Goal: Navigation & Orientation: Find specific page/section

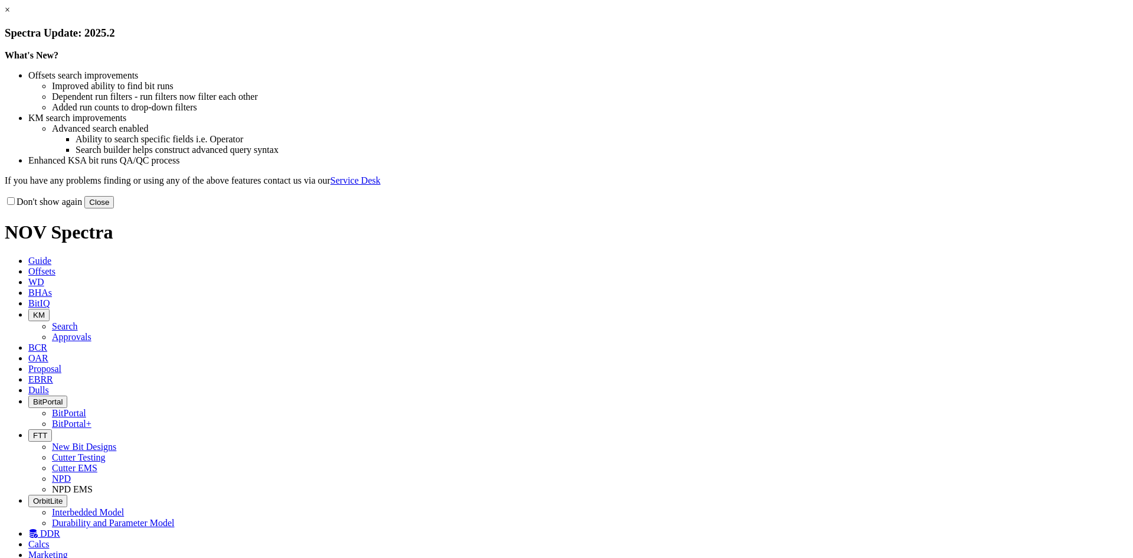
click at [114, 208] on button "Close" at bounding box center [99, 202] width 30 height 12
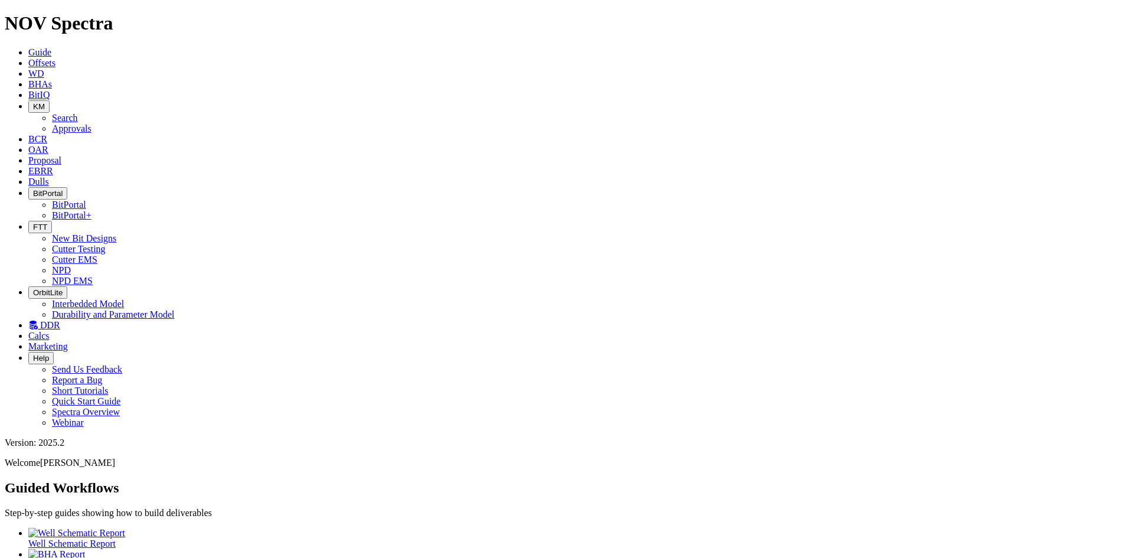
click at [52, 221] on button "FTT" at bounding box center [40, 227] width 24 height 12
click at [71, 265] on link "NPD" at bounding box center [61, 270] width 19 height 10
click at [28, 176] on icon at bounding box center [28, 181] width 0 height 10
click at [28, 166] on icon at bounding box center [28, 171] width 0 height 10
click at [61, 155] on link "Proposal" at bounding box center [44, 160] width 33 height 10
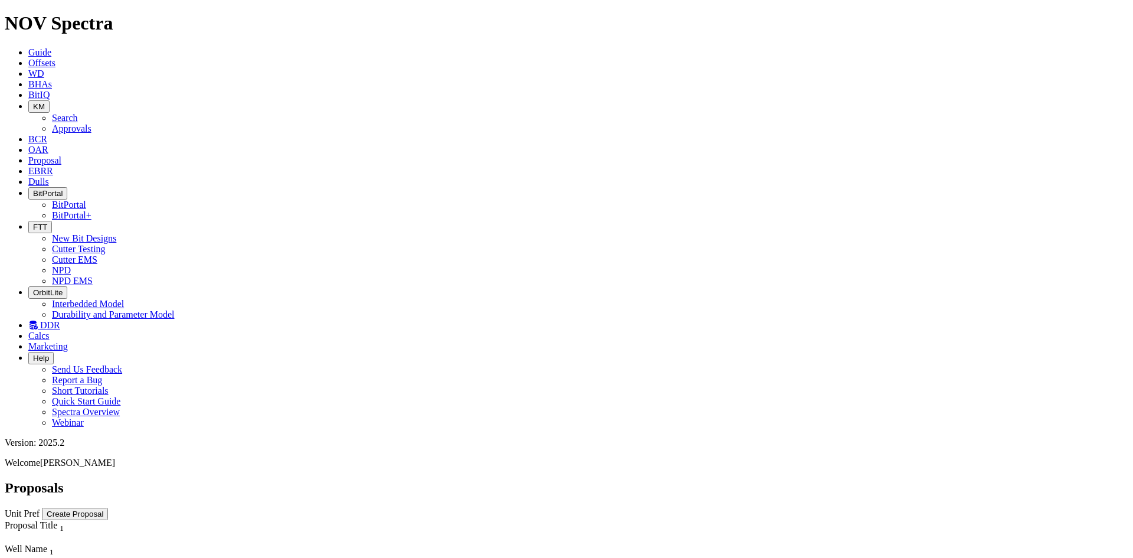
click at [48, 145] on span "OAR" at bounding box center [38, 150] width 20 height 10
click at [33, 102] on icon "button" at bounding box center [33, 106] width 0 height 9
click at [91, 123] on link "Approvals" at bounding box center [72, 128] width 40 height 10
click at [33, 102] on icon "button" at bounding box center [33, 106] width 0 height 9
click at [78, 113] on link "Search" at bounding box center [65, 118] width 26 height 10
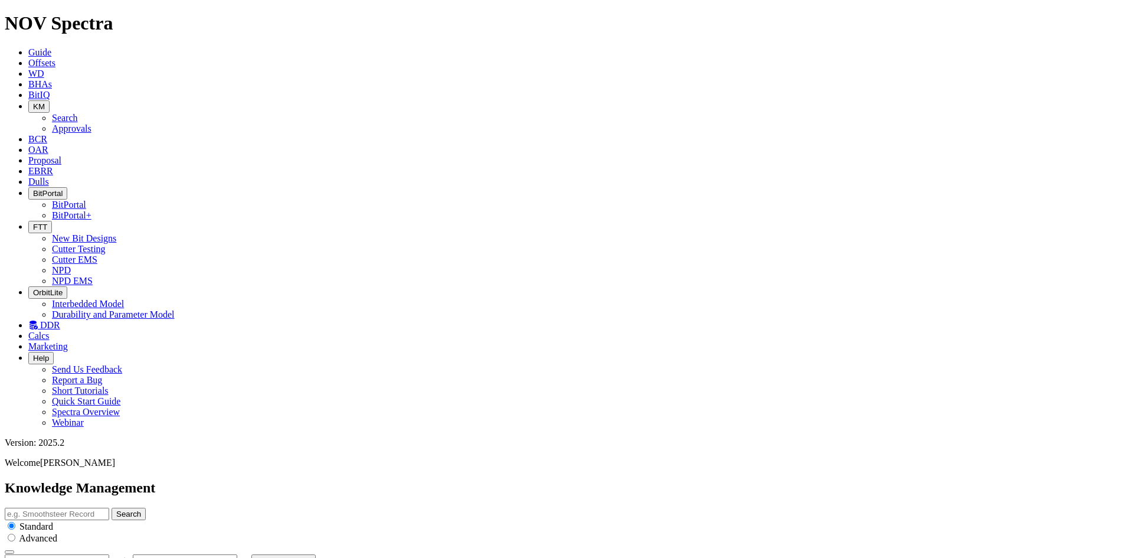
click at [121, 557] on button "button" at bounding box center [116, 563] width 9 height 4
type input "[DATE]"
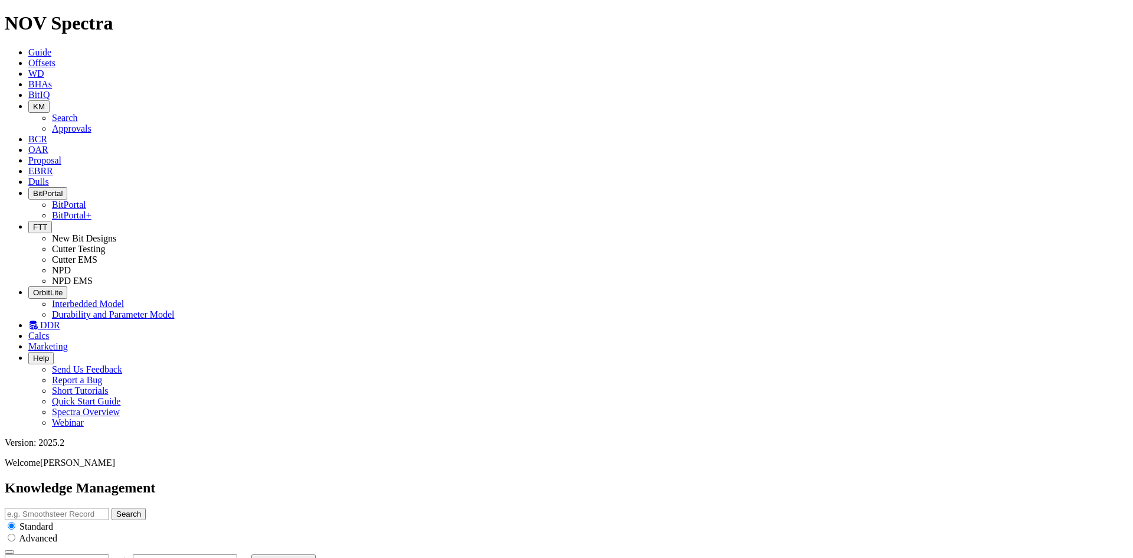
scroll to position [858, 0]
click at [50, 90] on span "BitIQ" at bounding box center [38, 95] width 21 height 10
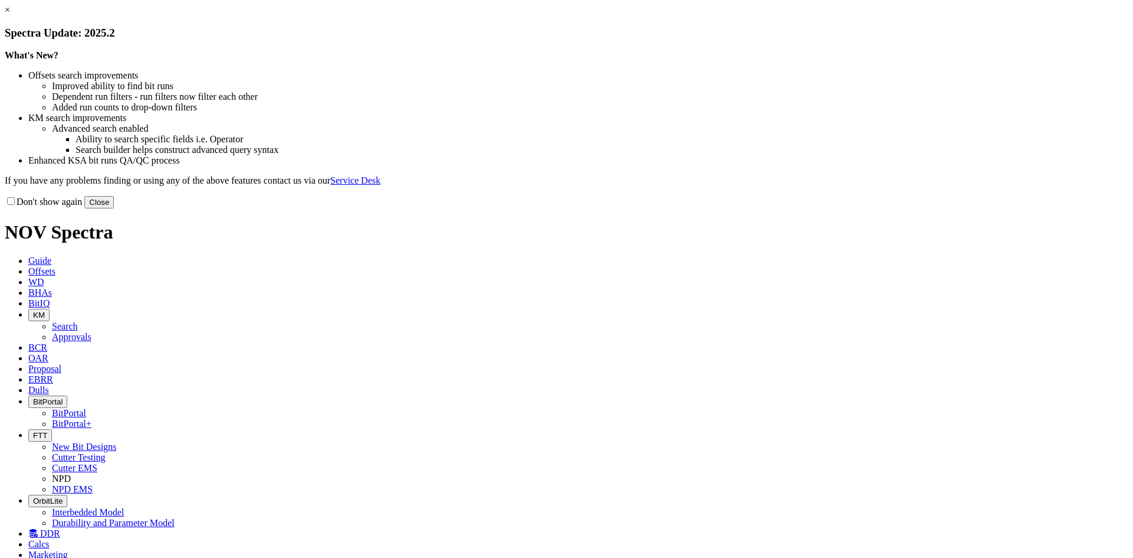
click at [114, 208] on button "Close" at bounding box center [99, 202] width 30 height 12
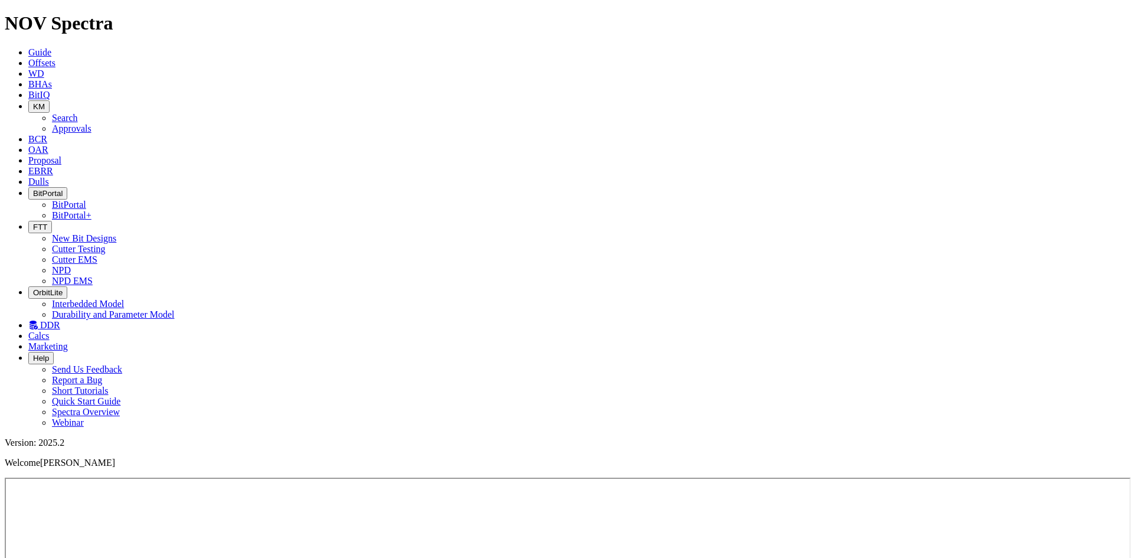
click at [33, 222] on icon "button" at bounding box center [33, 226] width 0 height 9
click at [106, 244] on link "Cutter Testing" at bounding box center [79, 249] width 54 height 10
